Goal: Information Seeking & Learning: Learn about a topic

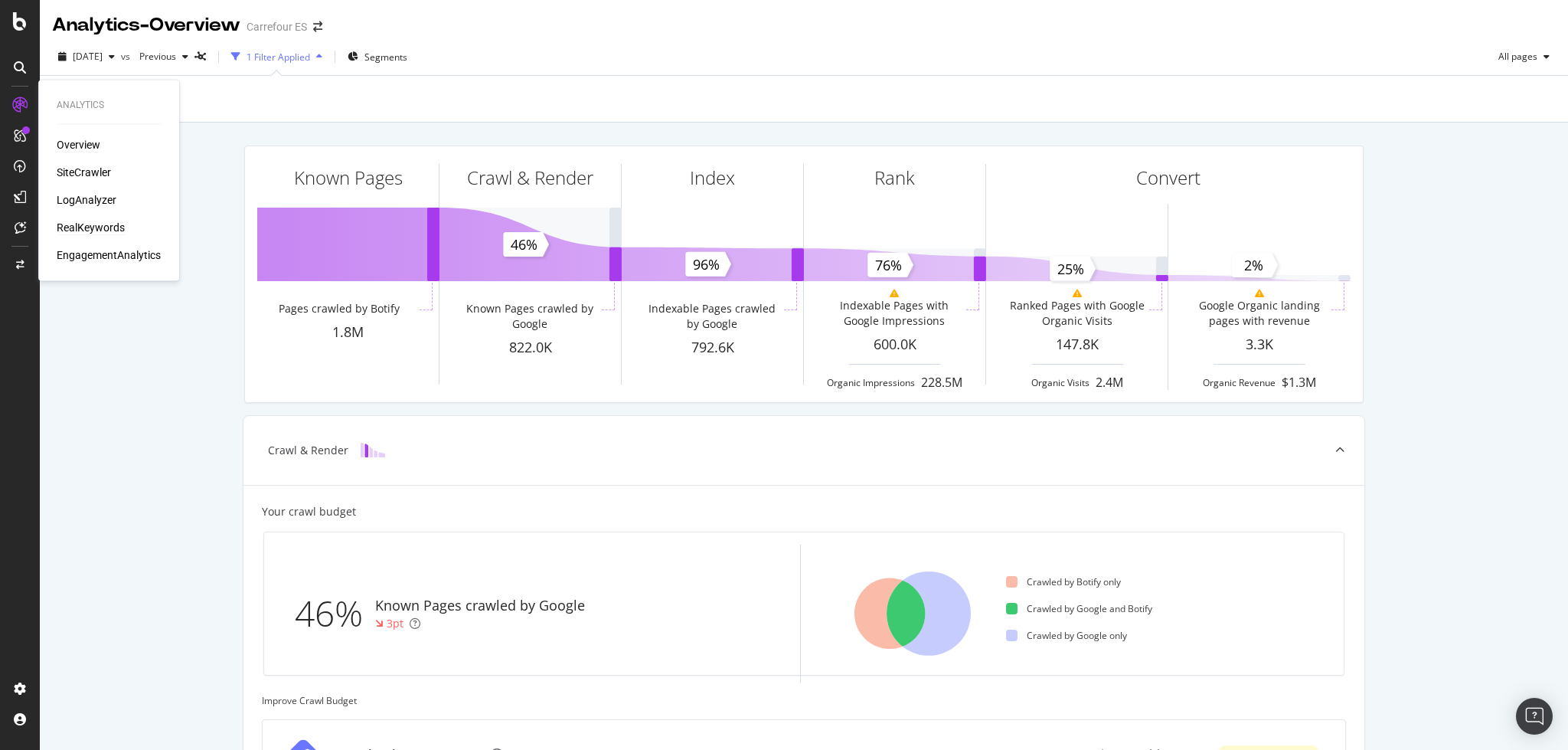
click at [71, 227] on div "RealKeywords" at bounding box center [91, 227] width 68 height 15
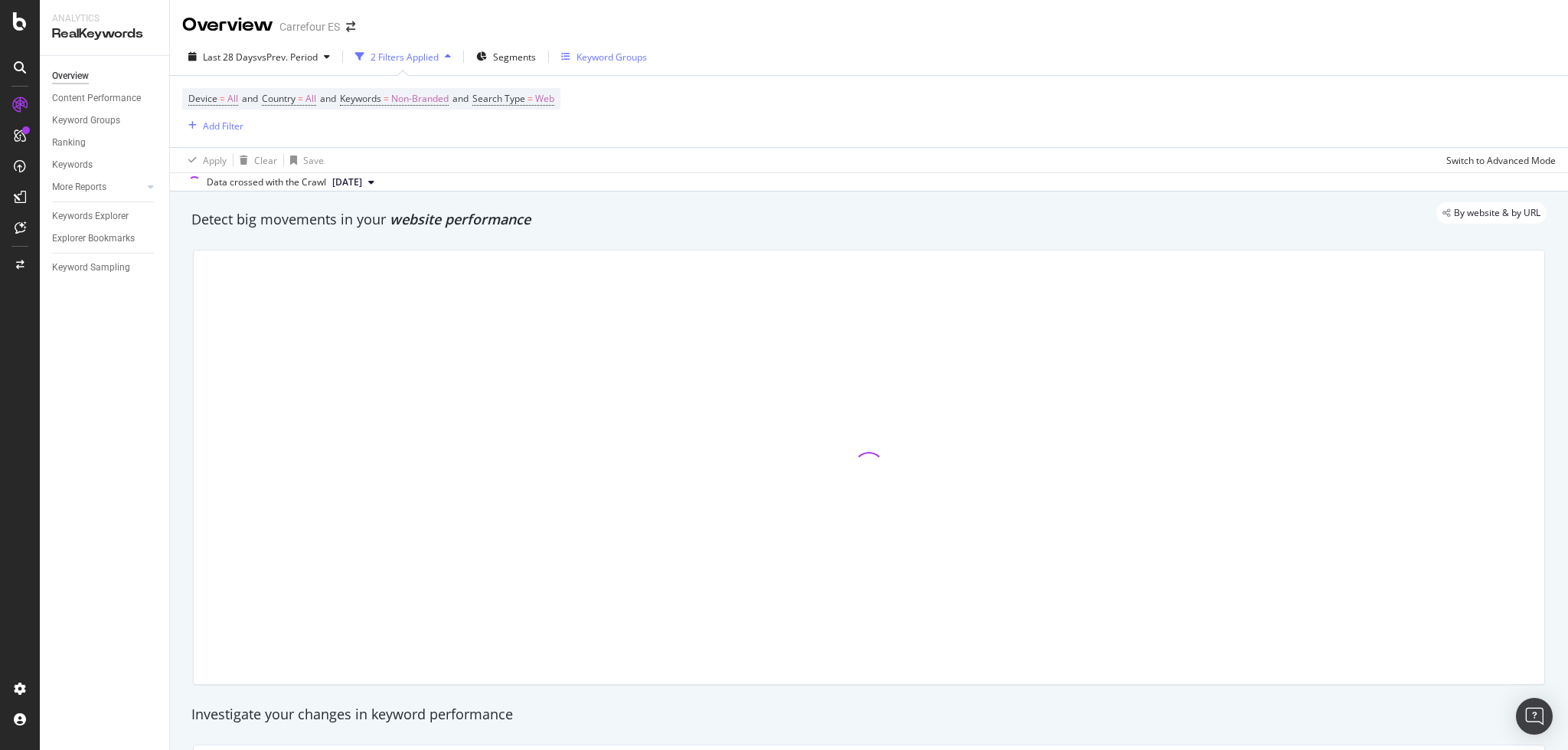
click at [607, 58] on div "Keyword Groups" at bounding box center [611, 57] width 71 height 13
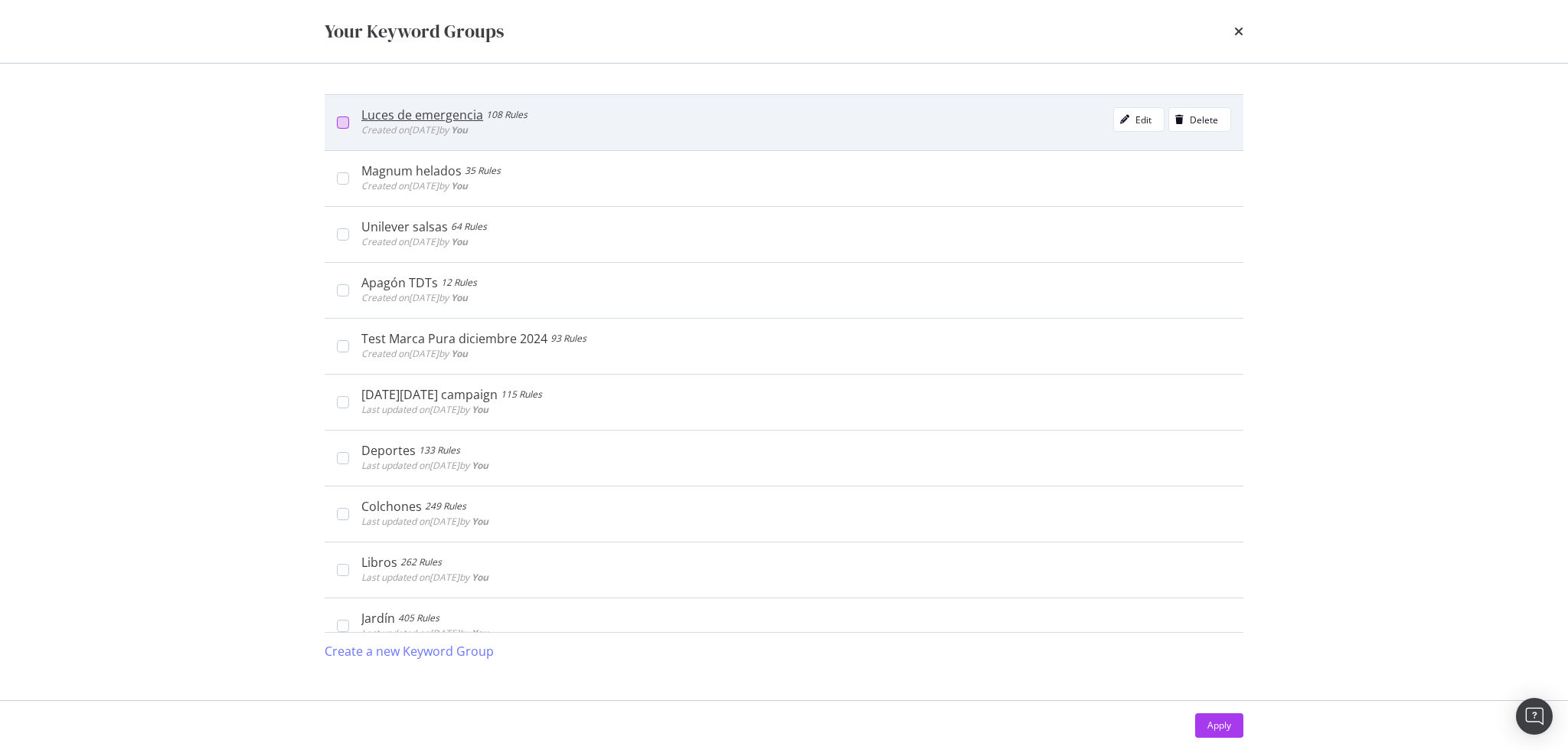
click at [339, 123] on div "modal" at bounding box center [343, 122] width 12 height 12
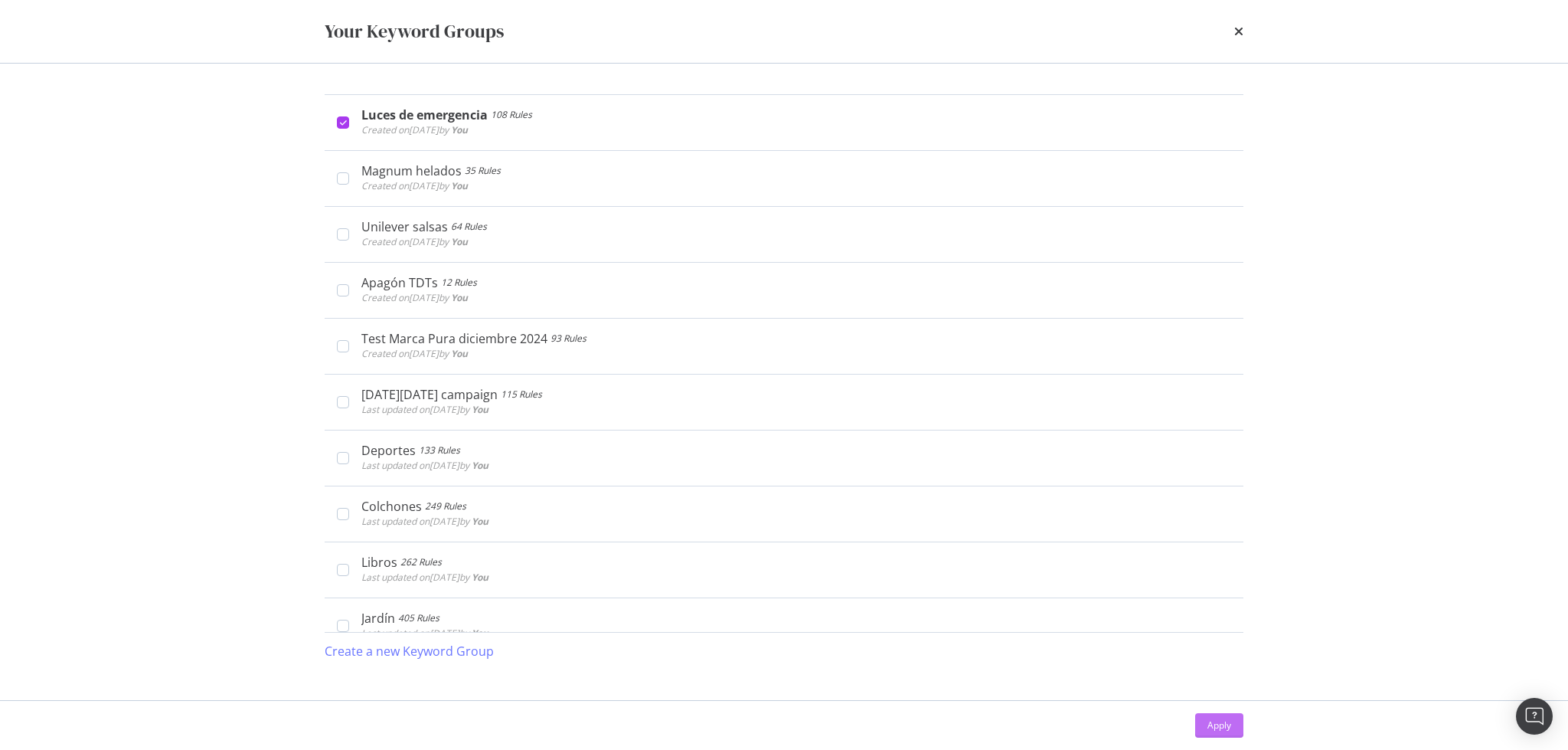
click at [1223, 718] on div "Apply" at bounding box center [1220, 725] width 24 height 13
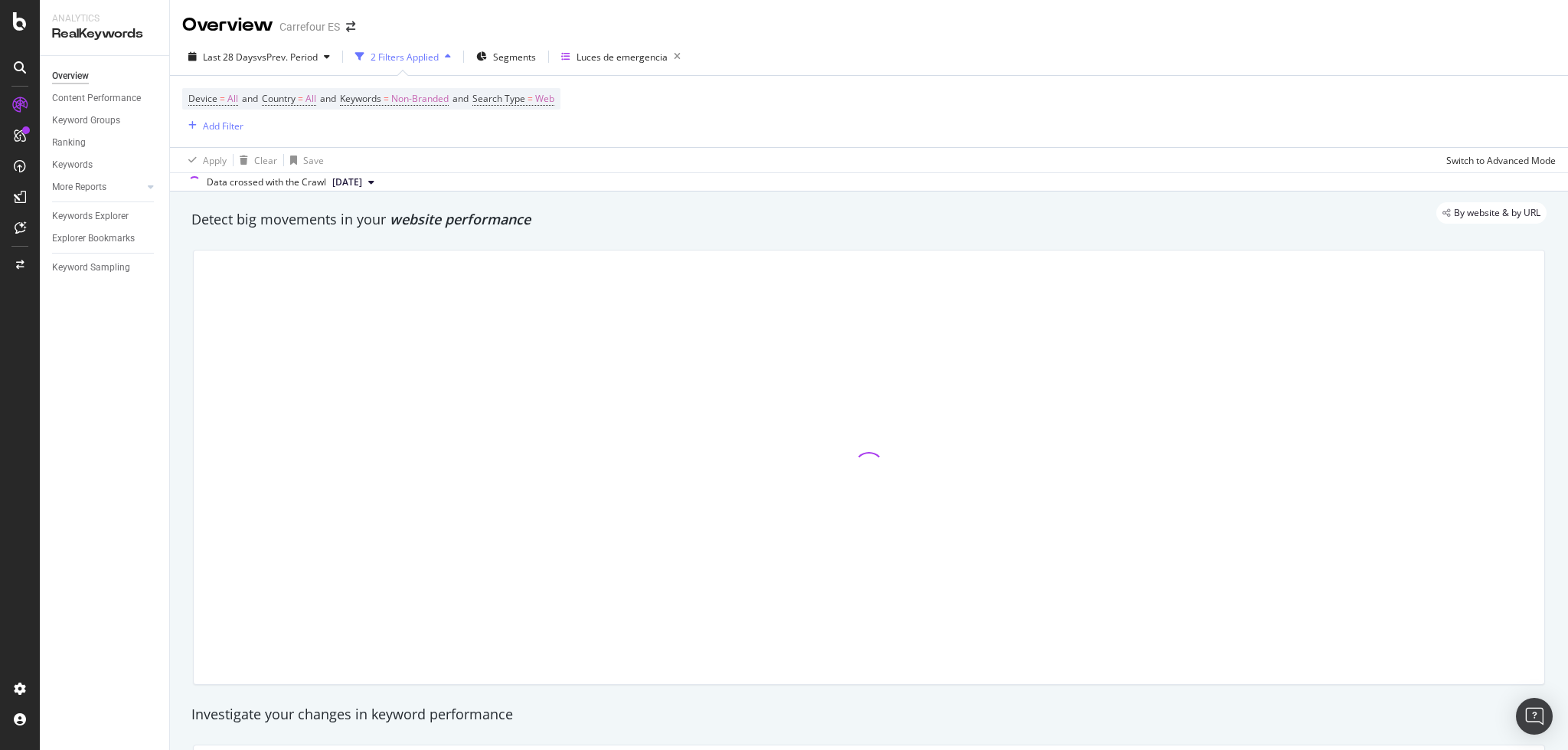
click at [362, 184] on span "[DATE]" at bounding box center [347, 182] width 30 height 14
click at [423, 95] on span "Non-Branded" at bounding box center [420, 99] width 57 height 21
click at [429, 132] on div "button" at bounding box center [435, 135] width 18 height 10
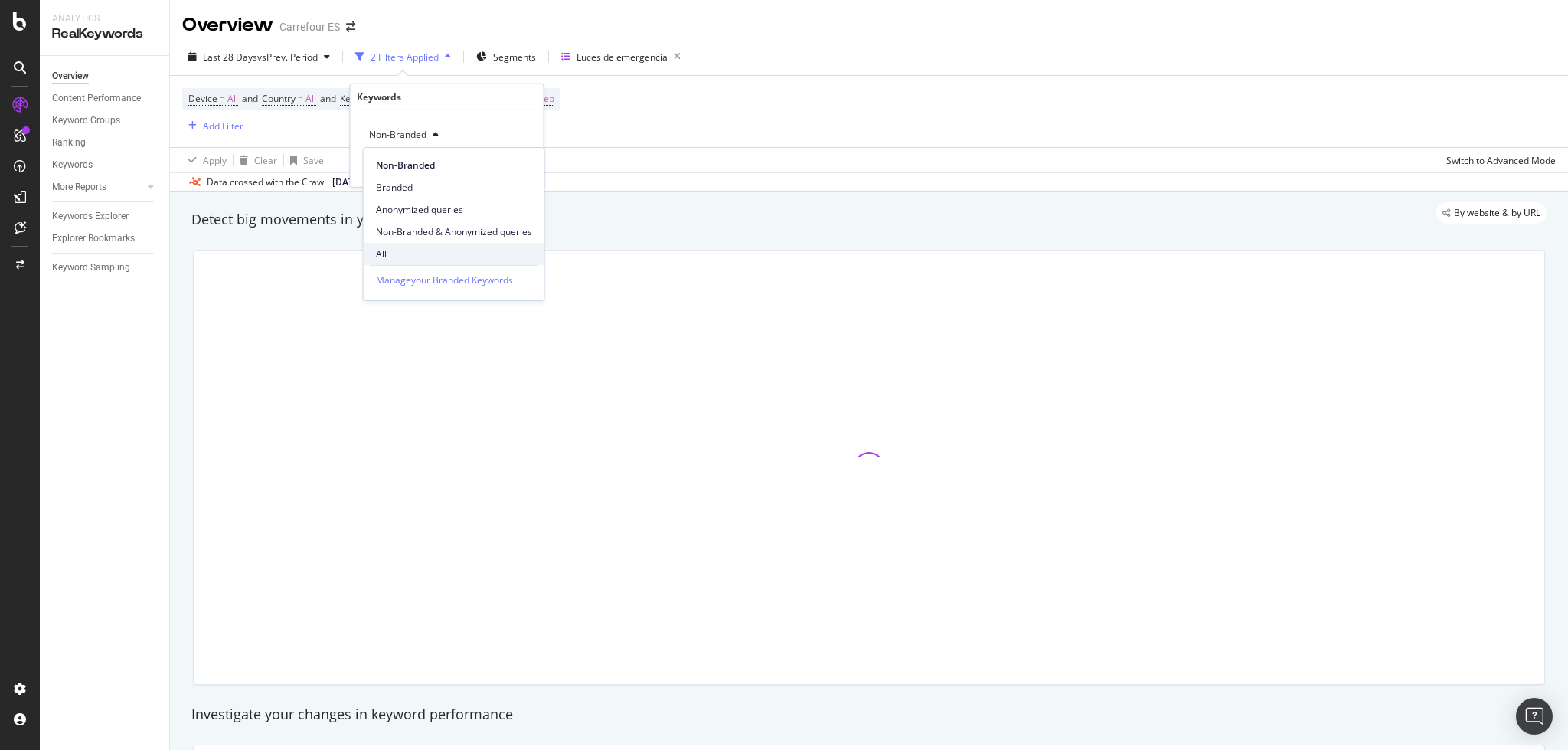
click at [448, 259] on span "All" at bounding box center [454, 254] width 156 height 14
click at [518, 162] on div "Apply" at bounding box center [519, 166] width 24 height 13
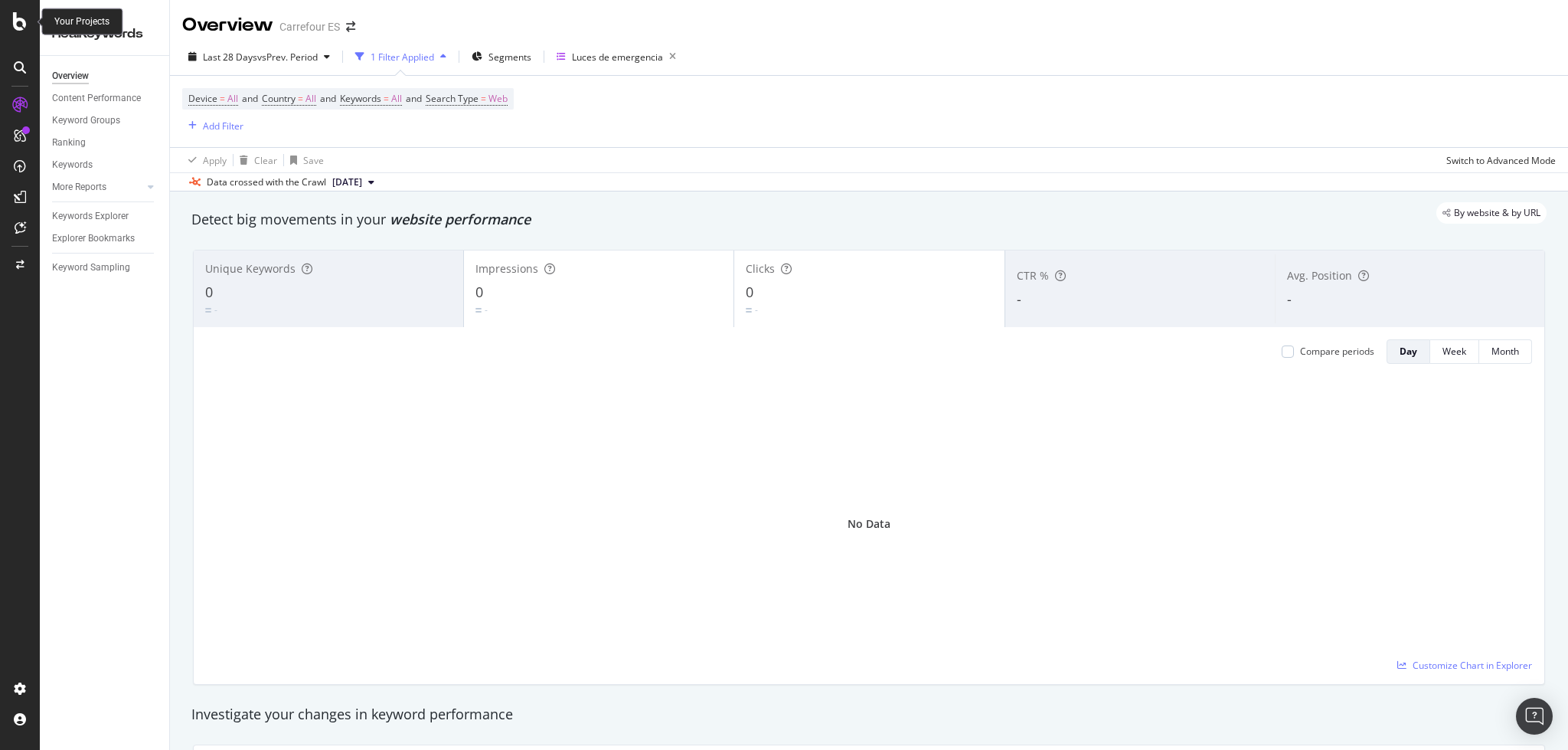
click at [23, 25] on icon at bounding box center [19, 21] width 14 height 18
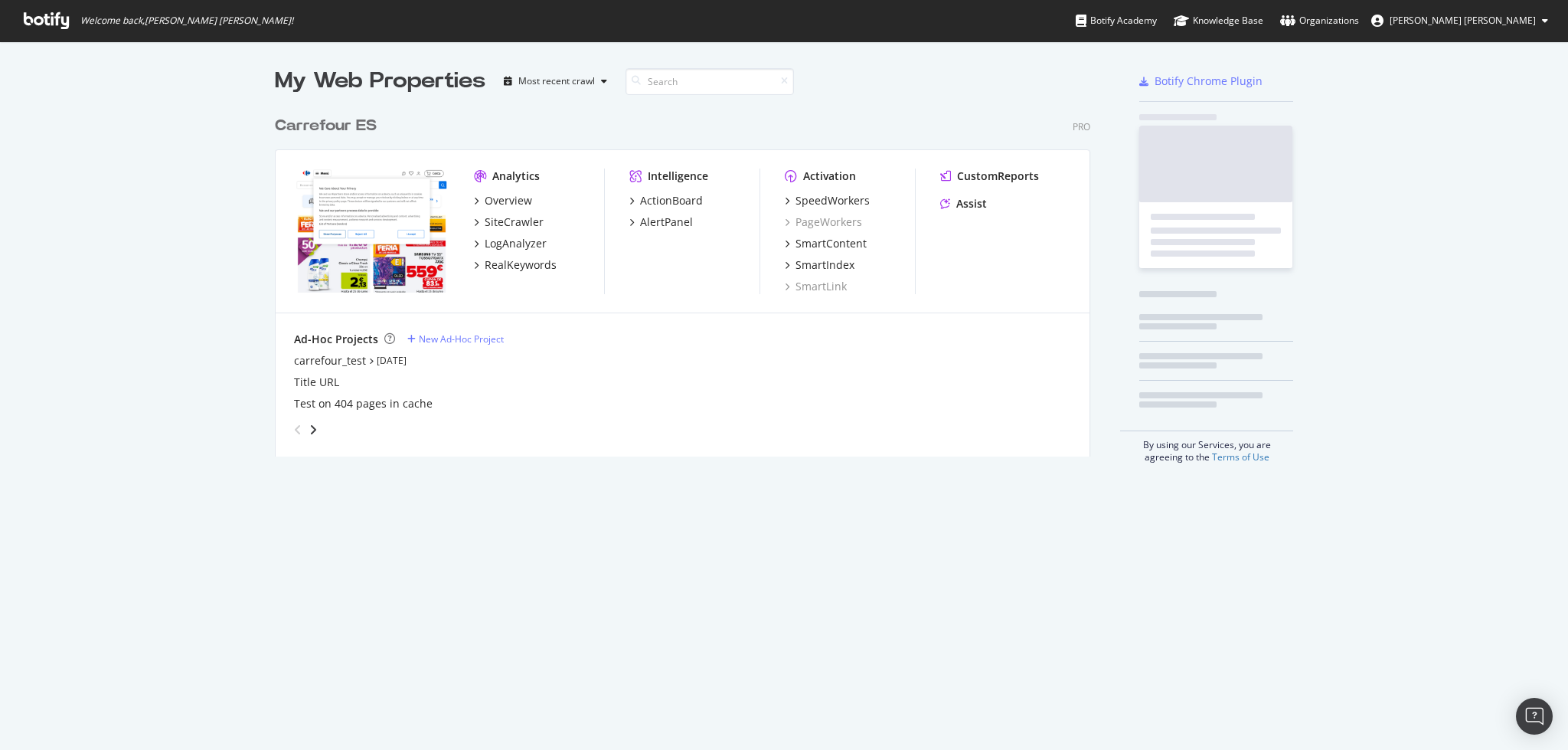
scroll to position [733, 1537]
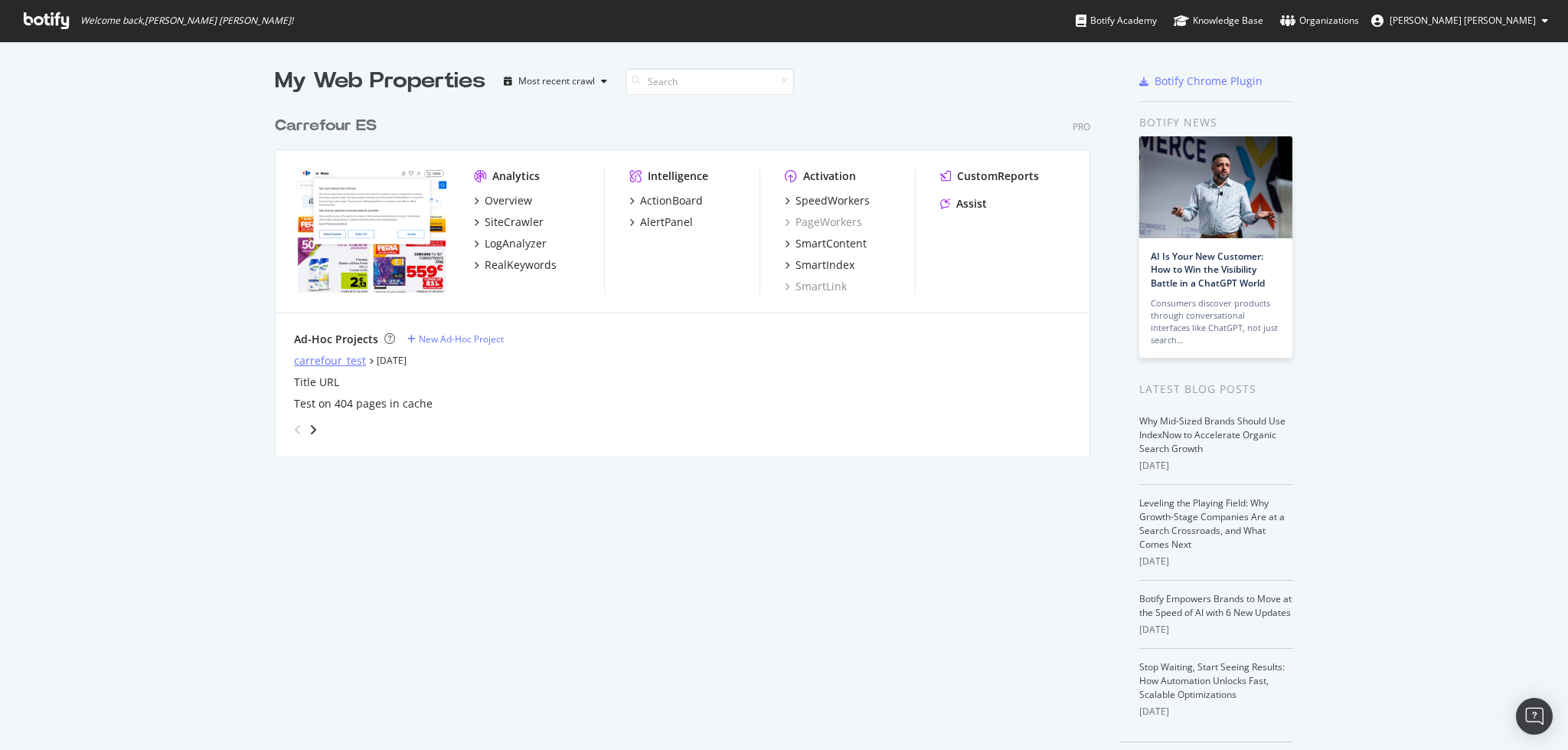
click at [315, 362] on div "carrefour_test" at bounding box center [330, 360] width 72 height 15
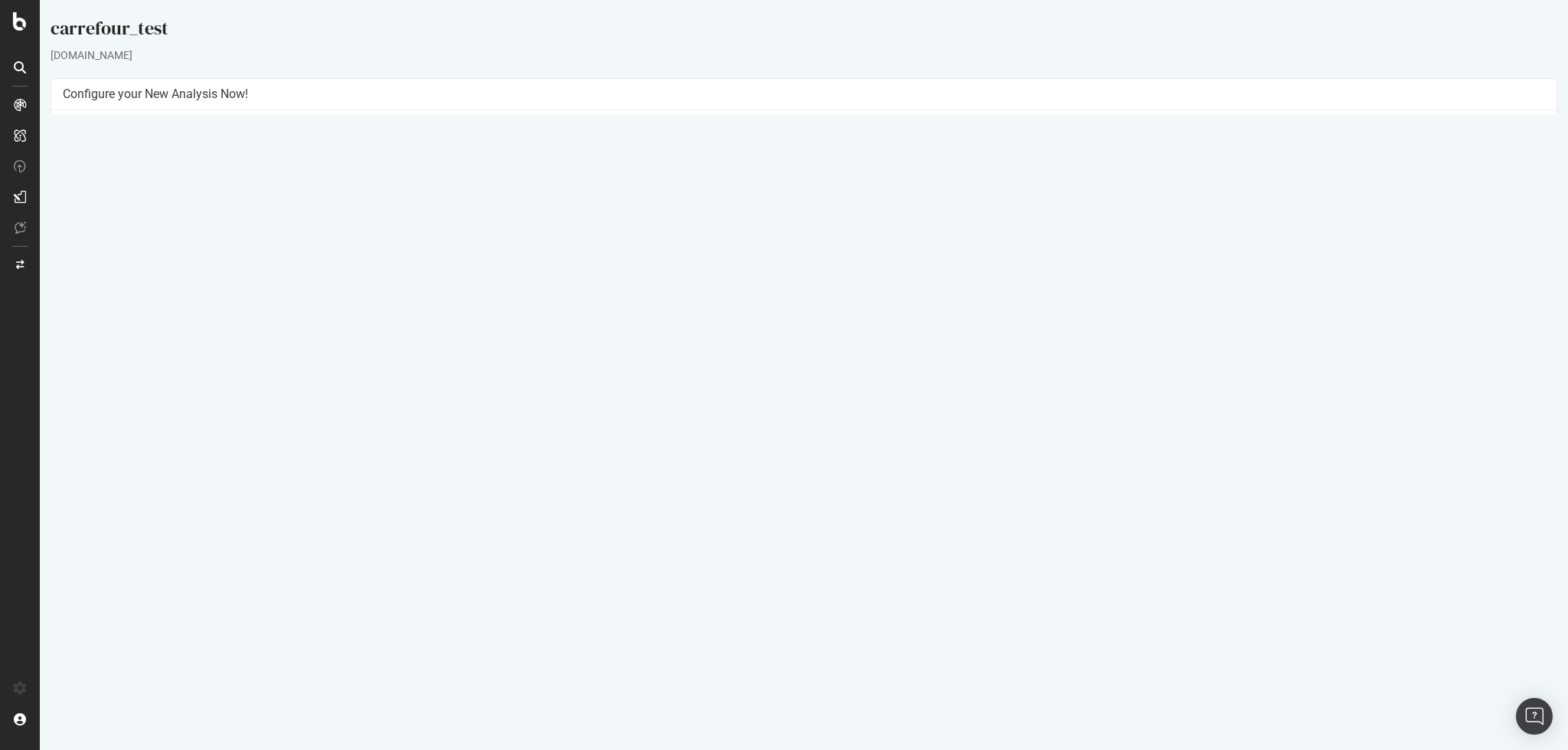
click at [147, 518] on link "[DATE] #2 report" at bounding box center [110, 513] width 72 height 13
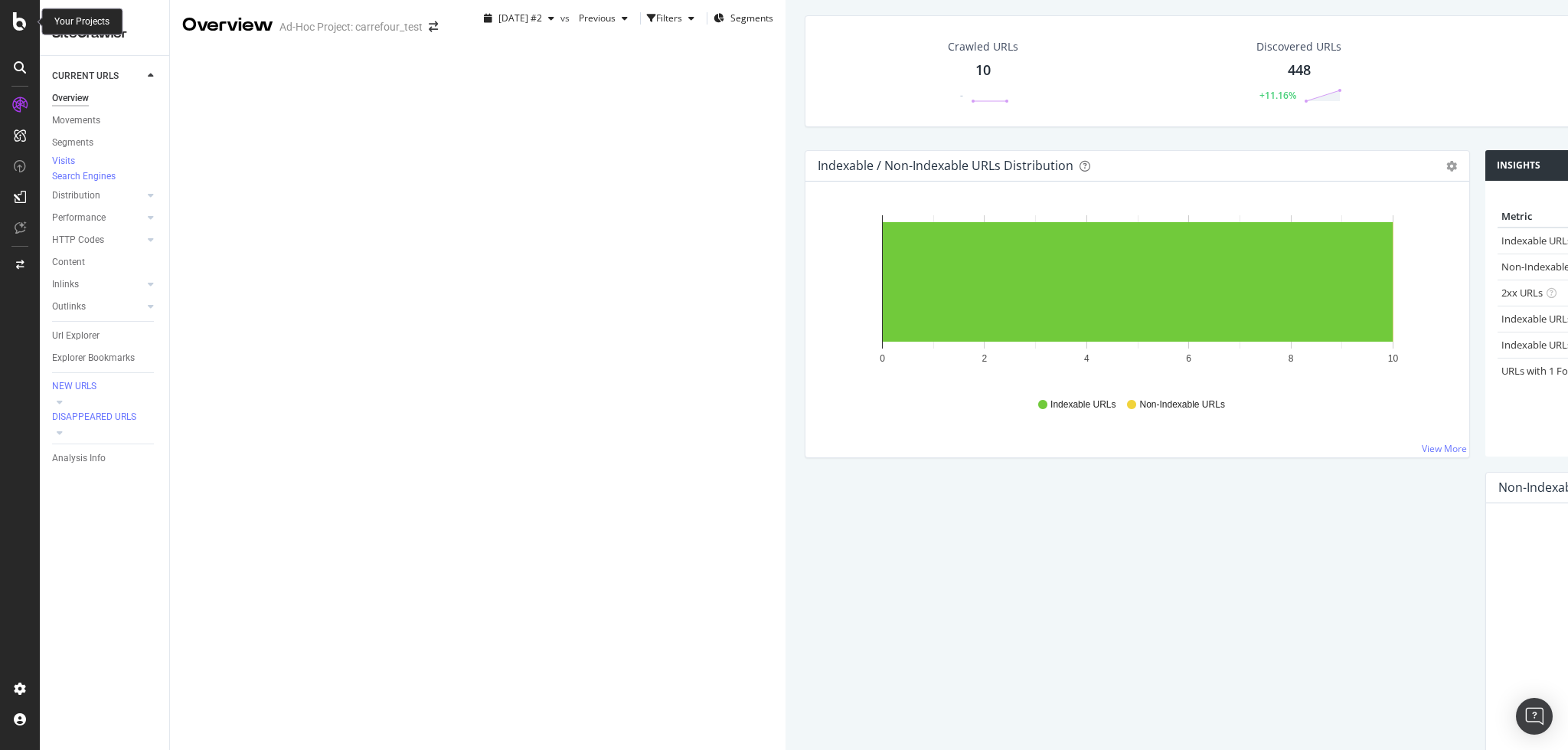
click at [22, 25] on icon at bounding box center [19, 21] width 14 height 18
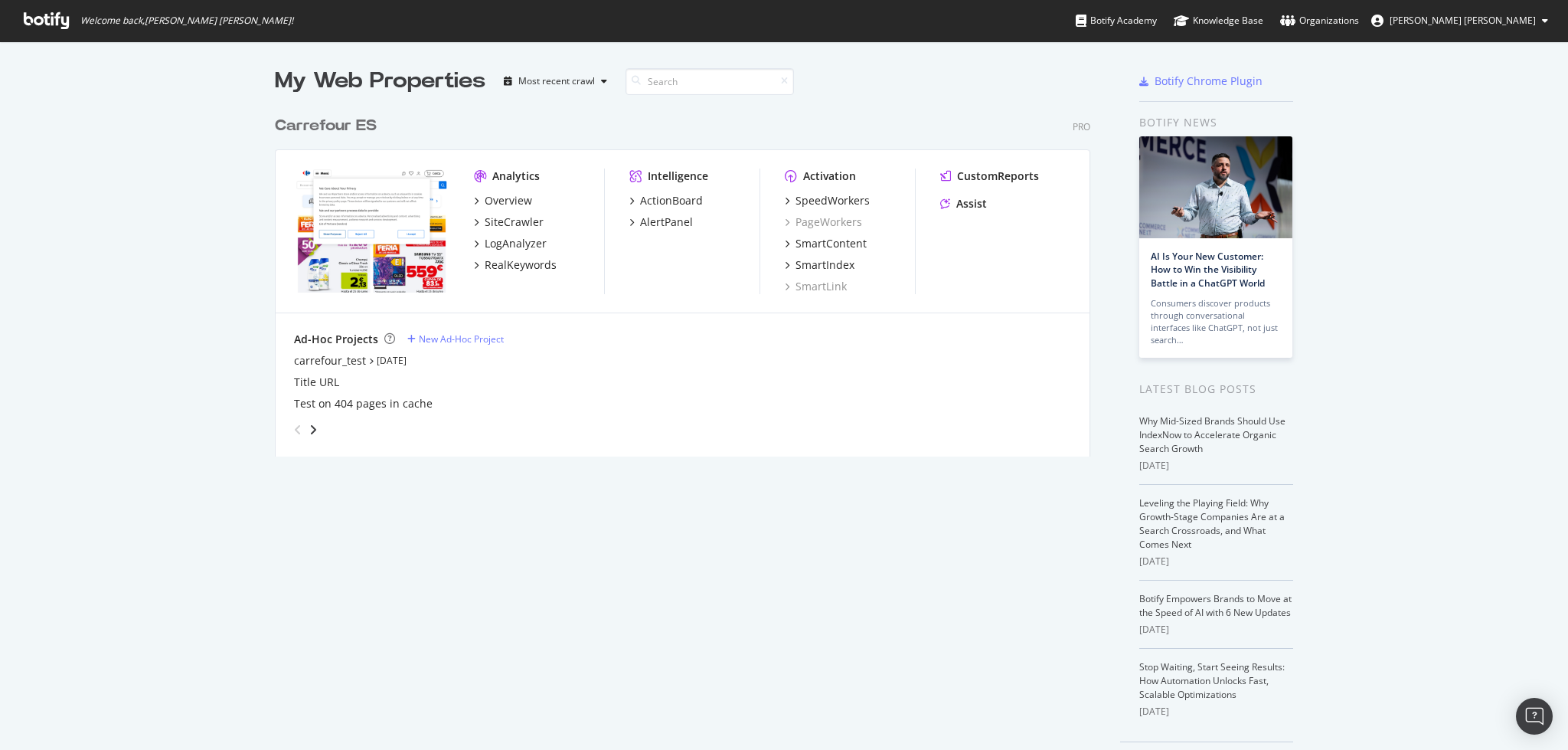
scroll to position [733, 1537]
click at [505, 196] on div "Overview" at bounding box center [509, 200] width 48 height 15
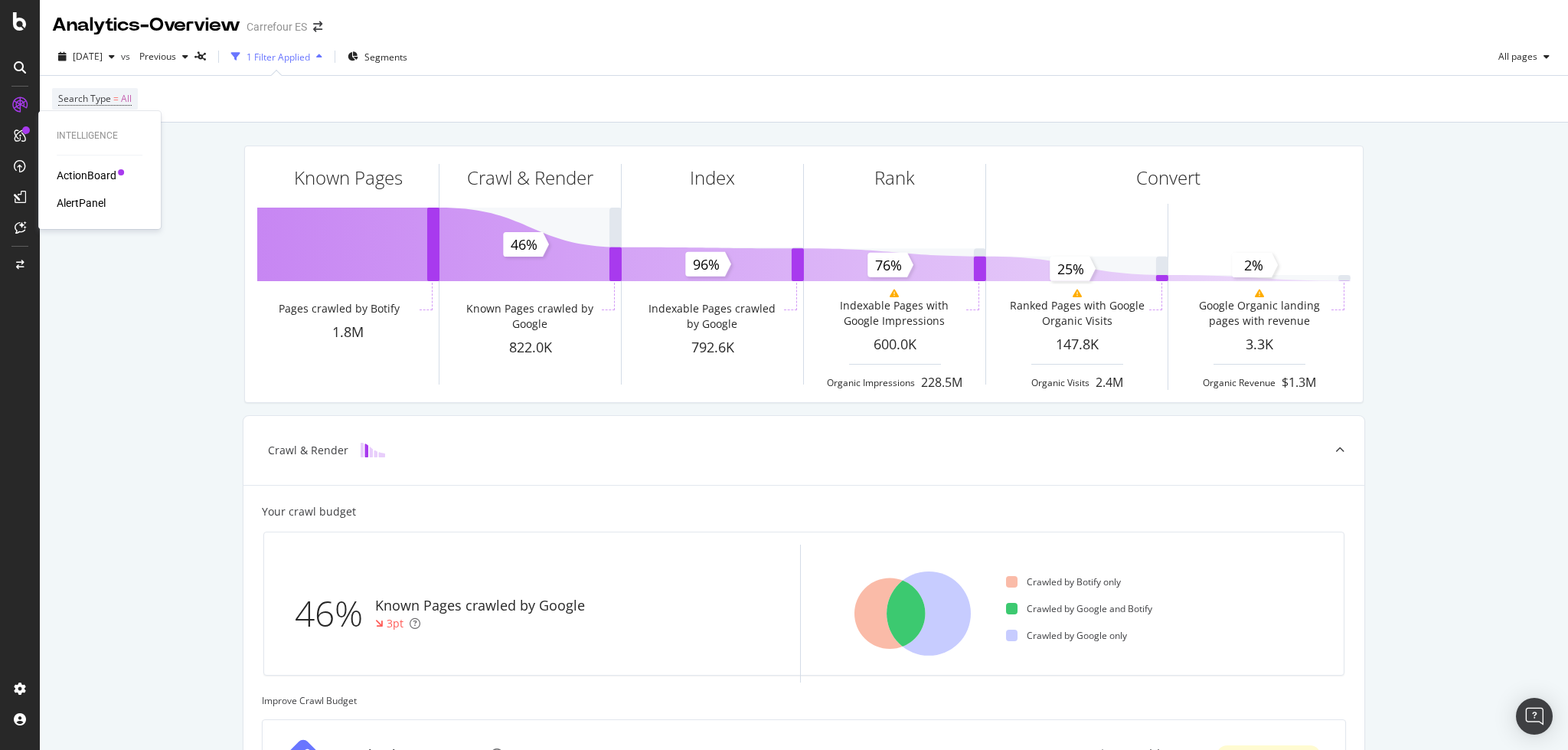
click at [79, 170] on div "ActionBoard" at bounding box center [86, 175] width 60 height 15
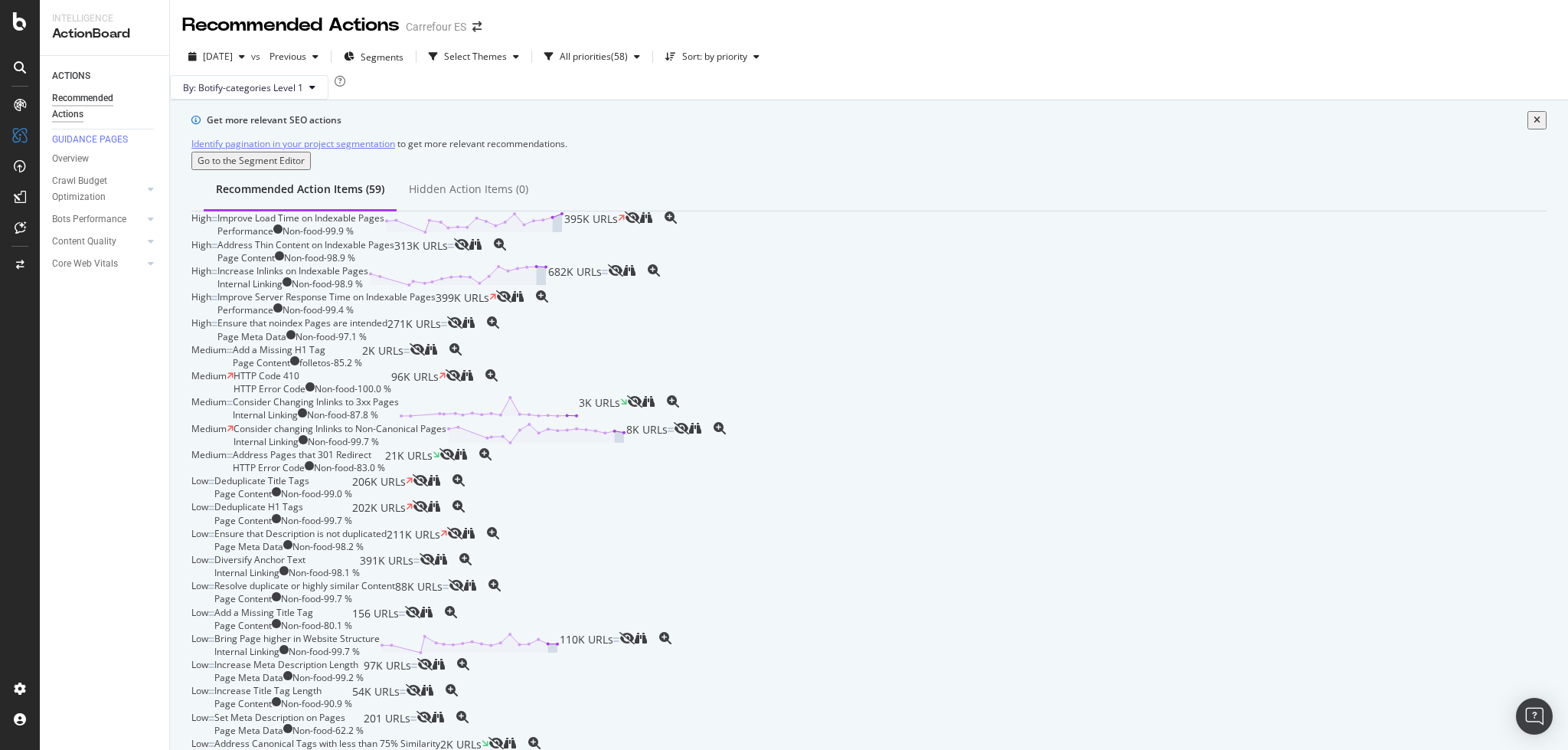
scroll to position [204, 0]
click at [445, 395] on div "HTTP Code 410 HTTP Error Code Non-food - 100.0 % 96K URLs" at bounding box center [340, 382] width 212 height 26
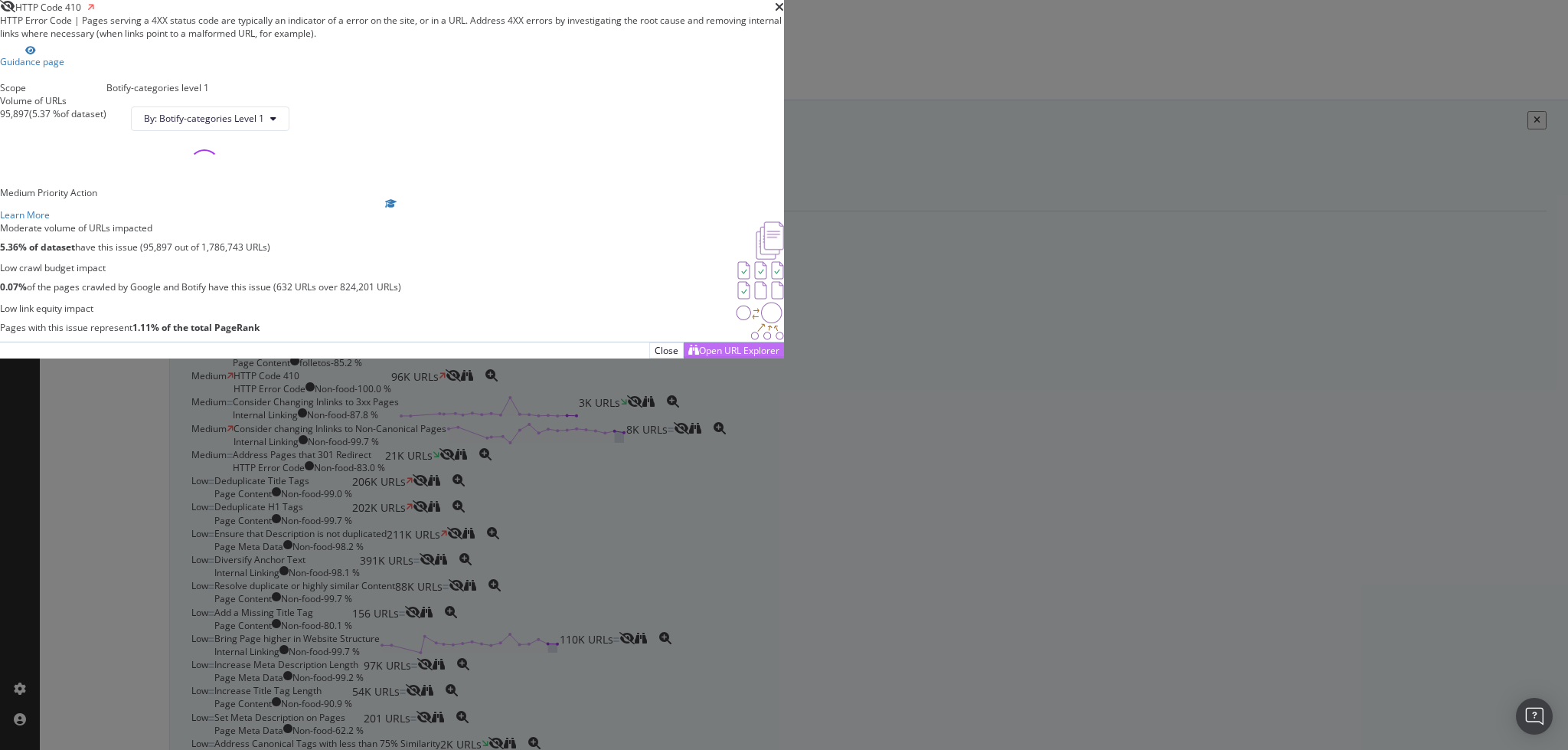
click at [779, 358] on div "Open URL Explorer" at bounding box center [734, 350] width 91 height 14
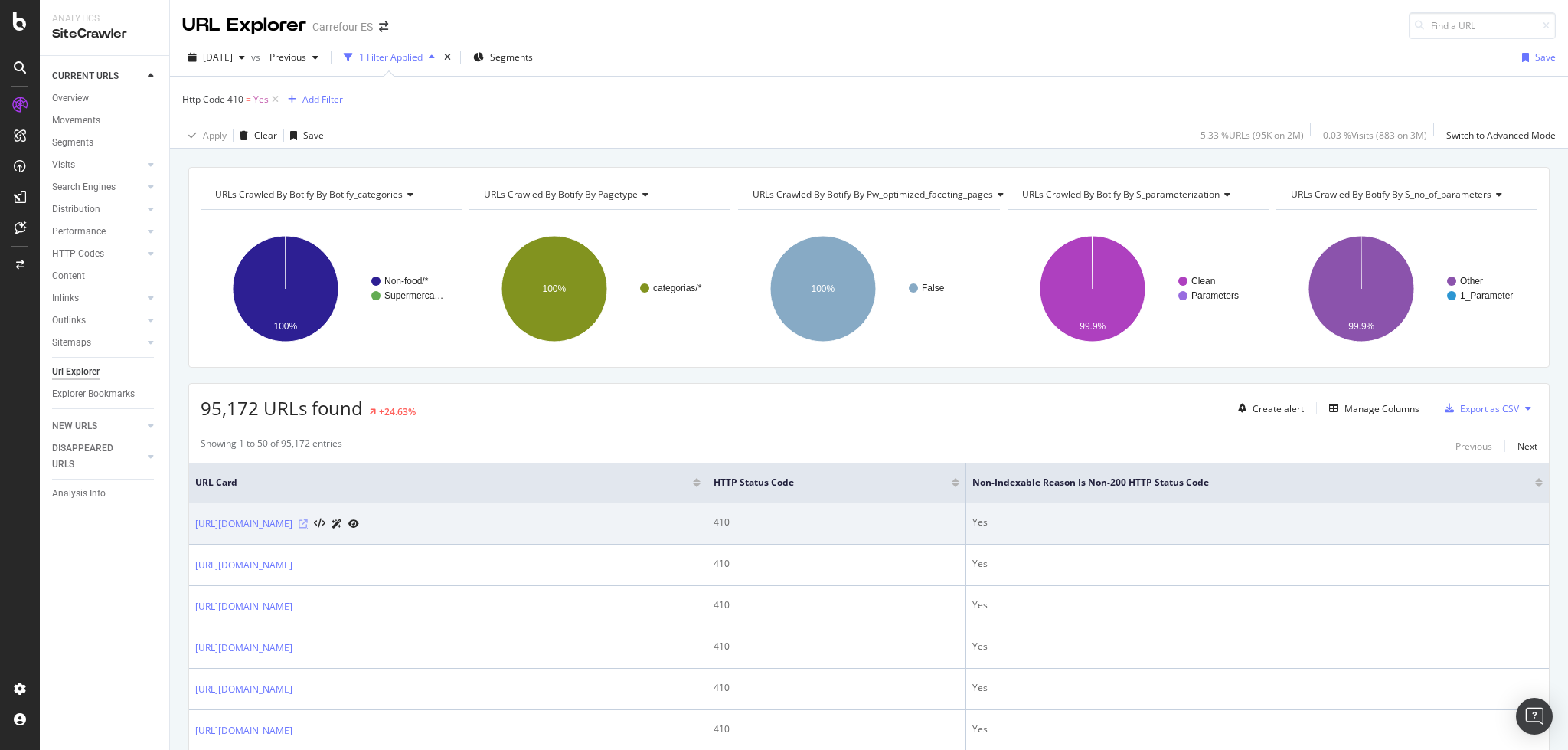
click at [308, 526] on icon at bounding box center [304, 524] width 10 height 10
click at [325, 523] on icon at bounding box center [320, 523] width 11 height 10
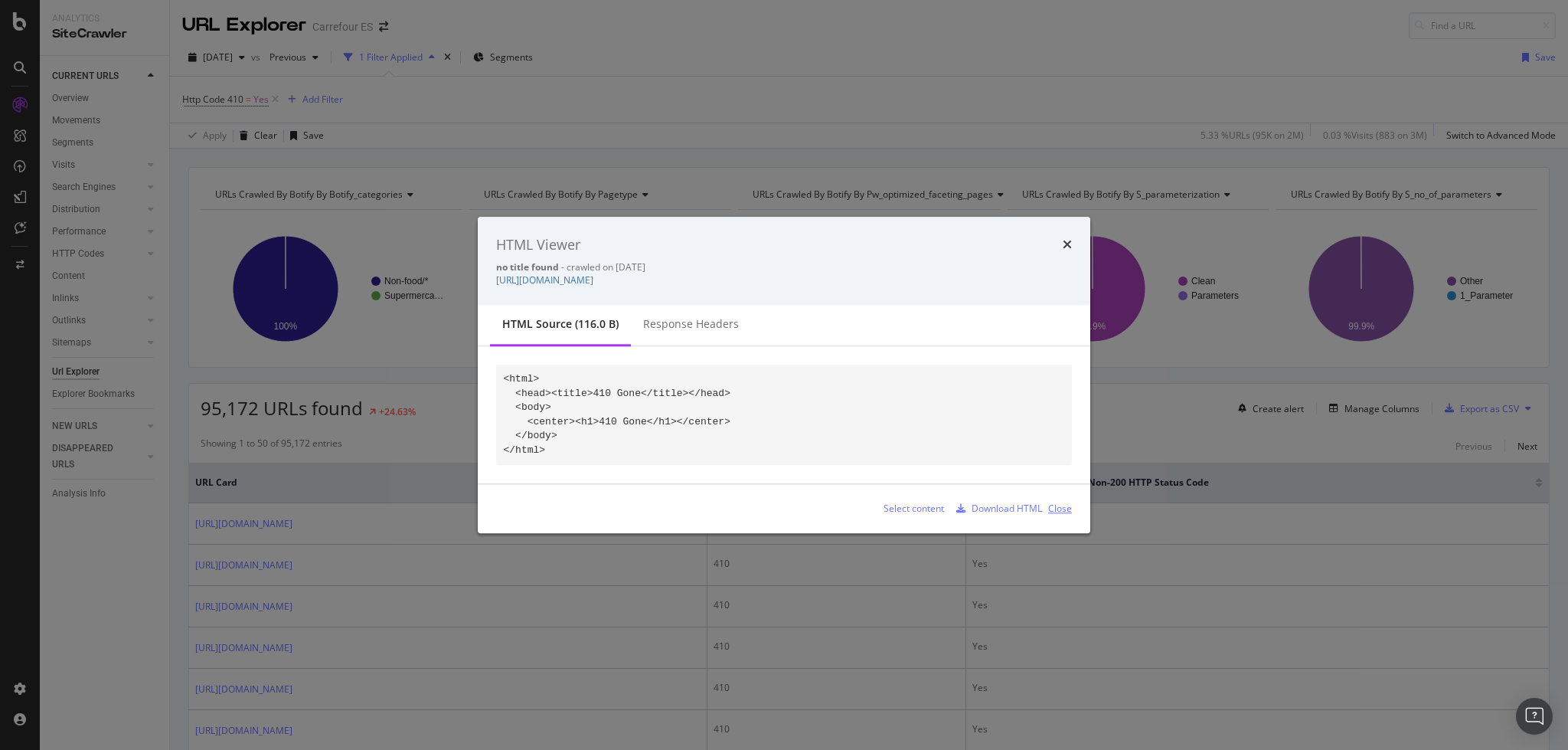
click at [1062, 510] on div "Close" at bounding box center [1060, 509] width 24 height 13
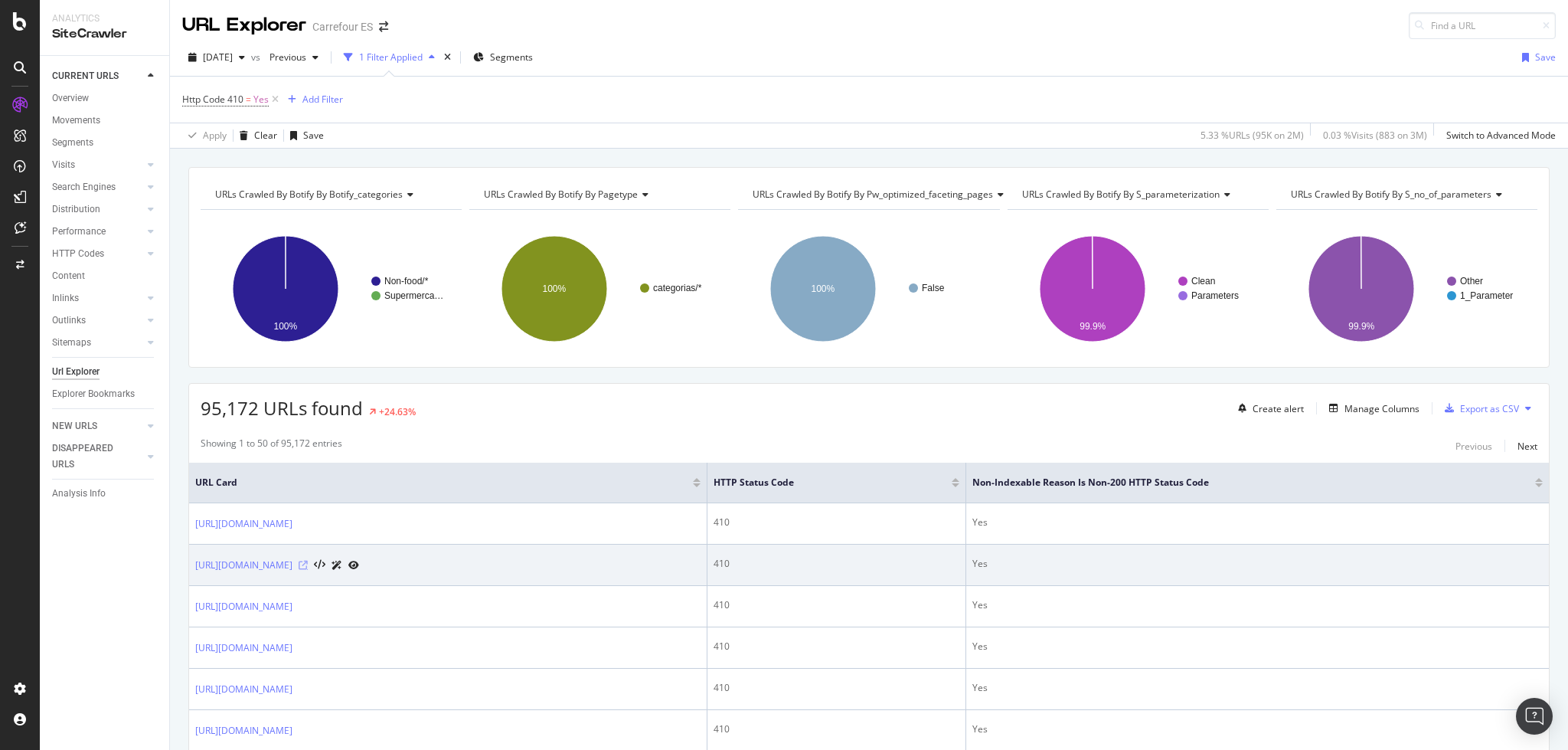
click at [308, 567] on icon at bounding box center [304, 565] width 10 height 10
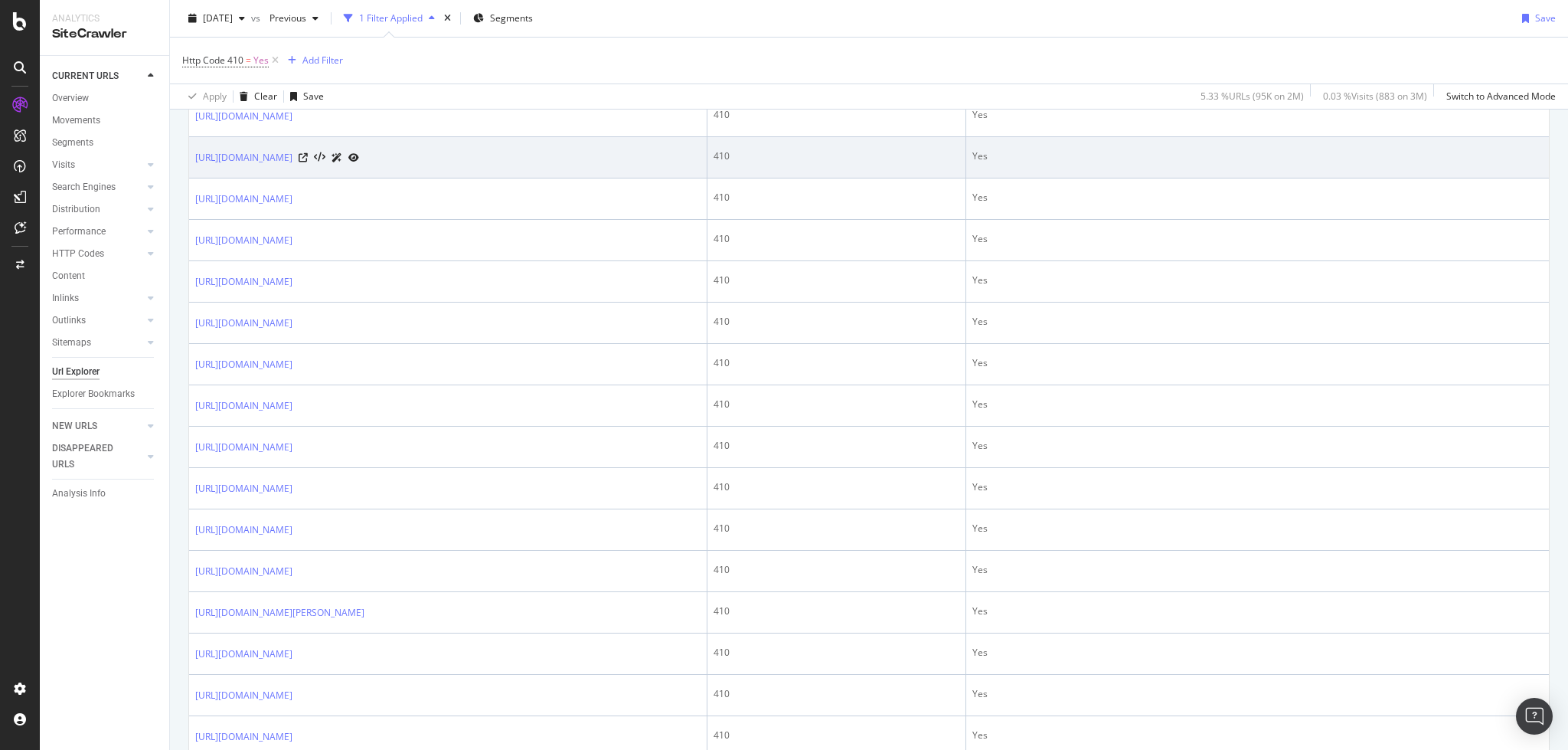
scroll to position [408, 0]
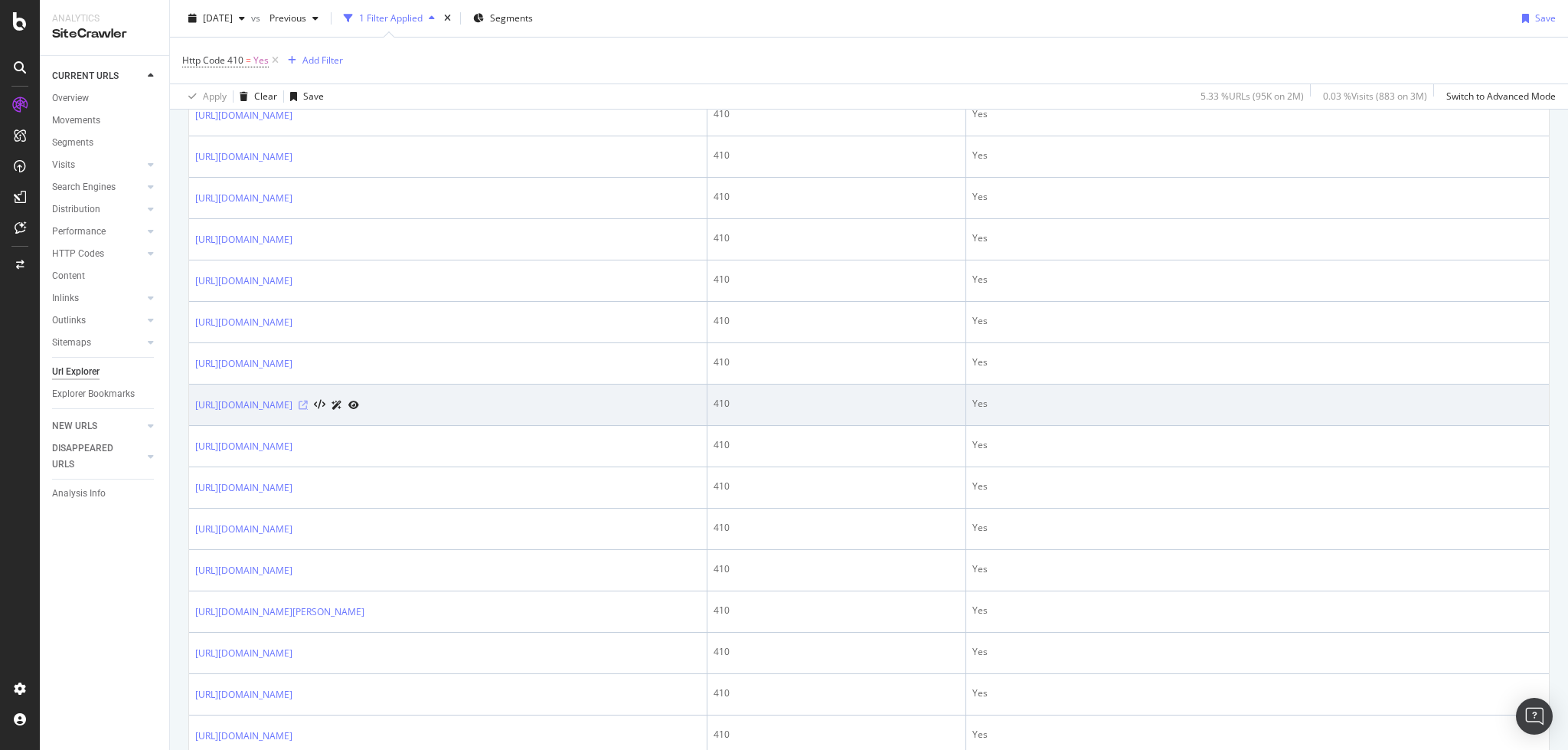
click at [308, 410] on icon at bounding box center [304, 406] width 10 height 10
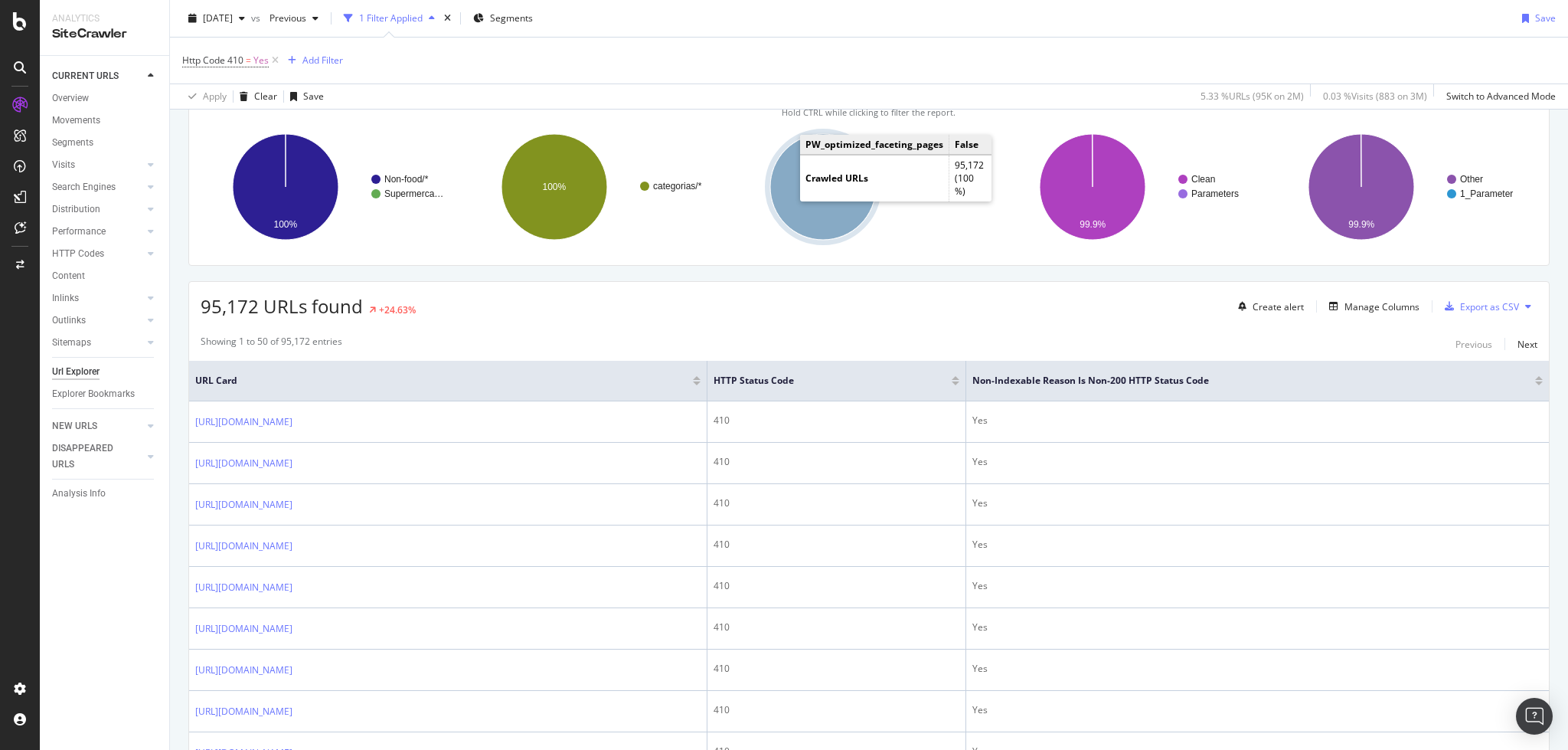
scroll to position [0, 0]
